Goal: Use online tool/utility: Utilize a website feature to perform a specific function

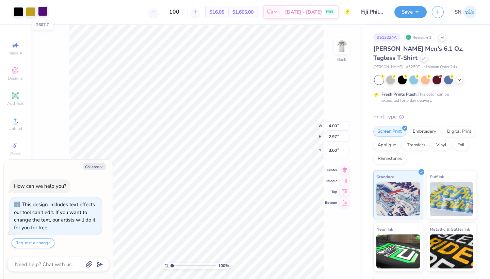
click at [40, 13] on div at bounding box center [43, 11] width 10 height 10
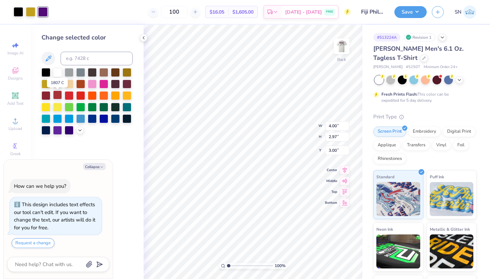
click at [56, 96] on div at bounding box center [57, 95] width 9 height 9
click at [31, 14] on div at bounding box center [31, 11] width 10 height 10
click at [94, 120] on div at bounding box center [92, 118] width 9 height 9
click at [47, 86] on div at bounding box center [46, 83] width 9 height 9
click at [20, 13] on div at bounding box center [19, 11] width 10 height 10
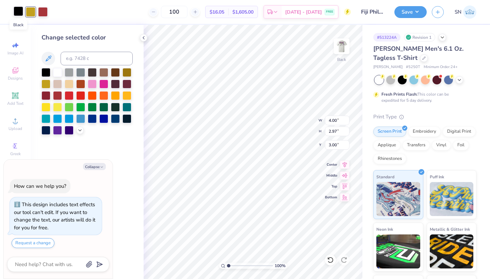
type textarea "x"
click at [101, 57] on input at bounding box center [97, 59] width 72 height 14
type input "2768"
click at [79, 132] on icon at bounding box center [79, 129] width 5 height 5
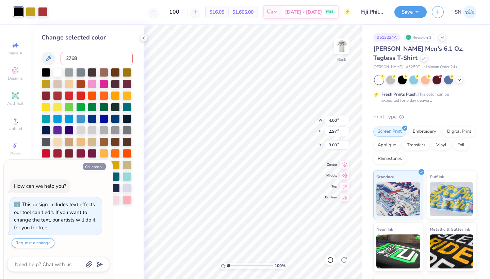
click at [96, 168] on button "Collapse" at bounding box center [94, 166] width 23 height 7
type textarea "x"
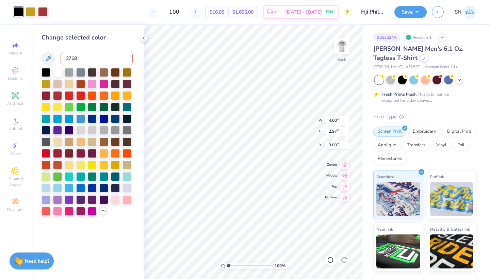
click at [86, 57] on input "2768" at bounding box center [97, 59] width 72 height 14
click at [102, 61] on input "2768" at bounding box center [97, 59] width 72 height 14
type input "2768"
